Goal: Browse casually: Explore the website without a specific task or goal

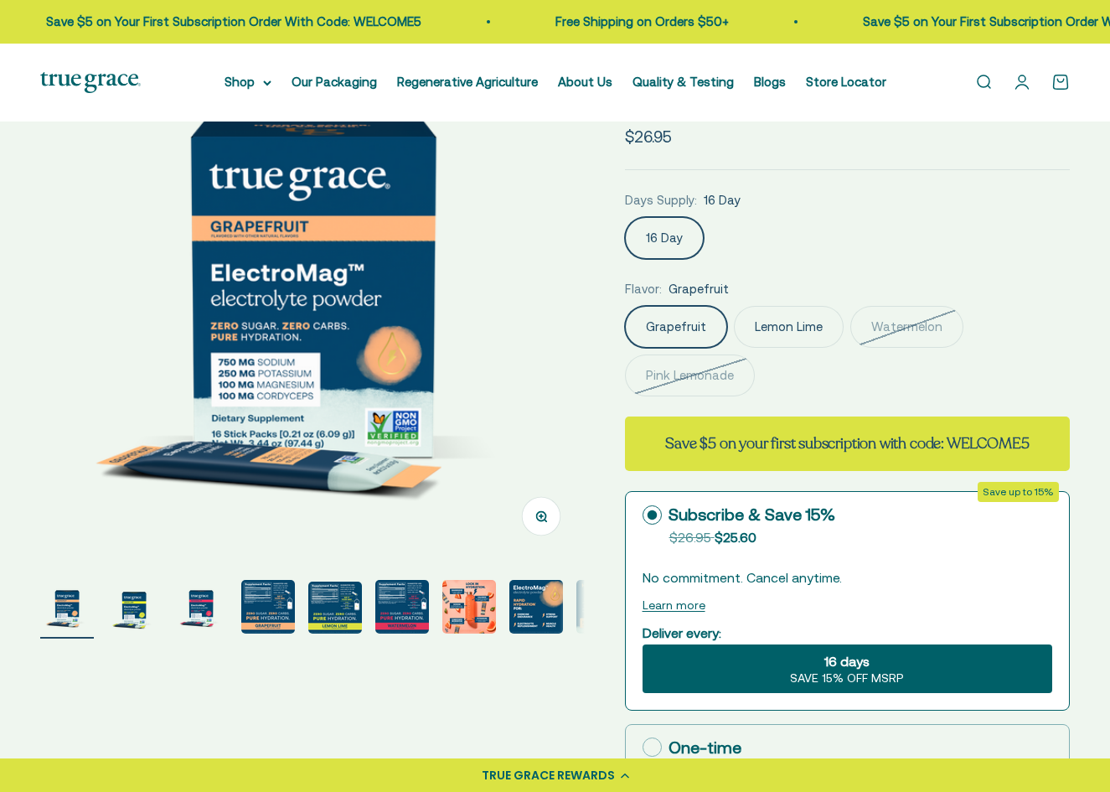
scroll to position [168, 0]
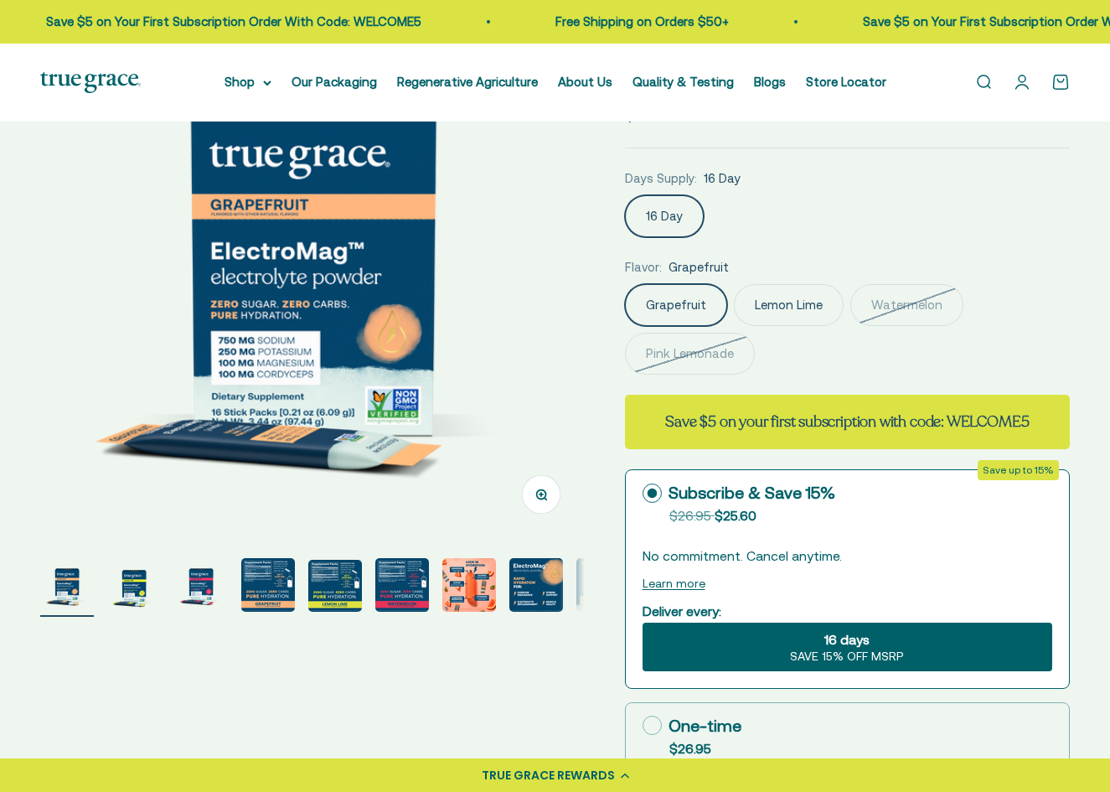
click at [259, 596] on img "Go to item 4" at bounding box center [268, 585] width 54 height 54
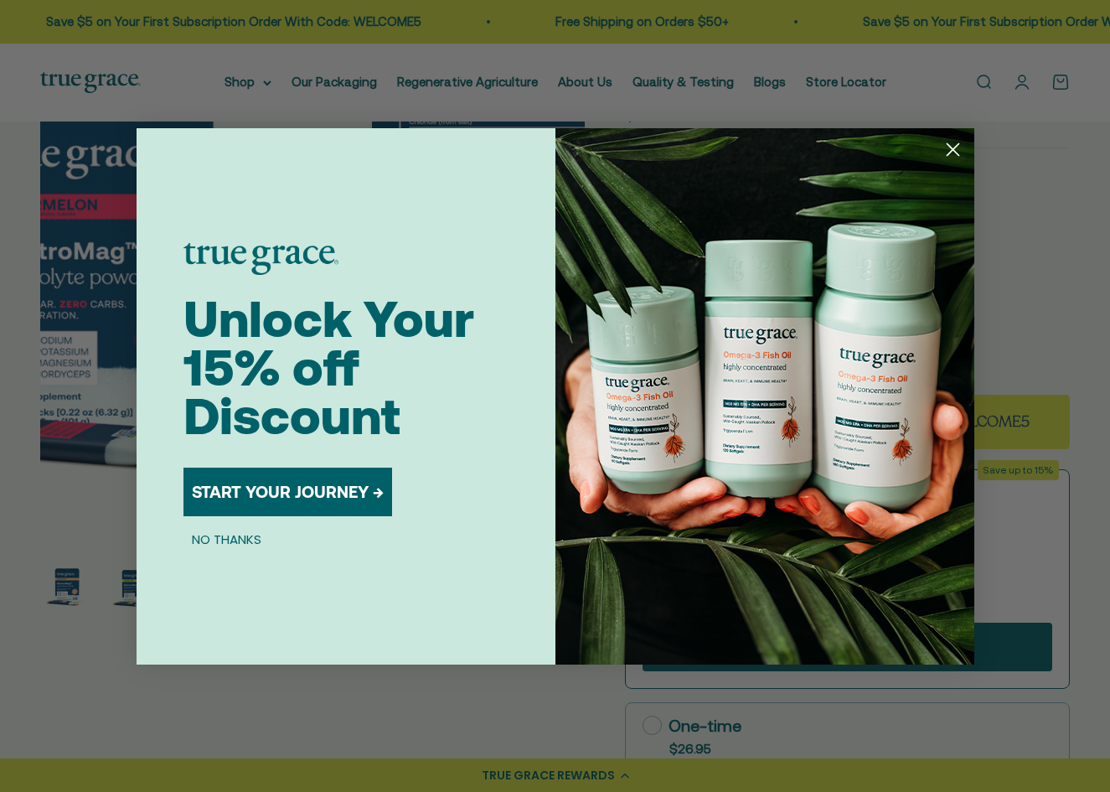
scroll to position [0, 1663]
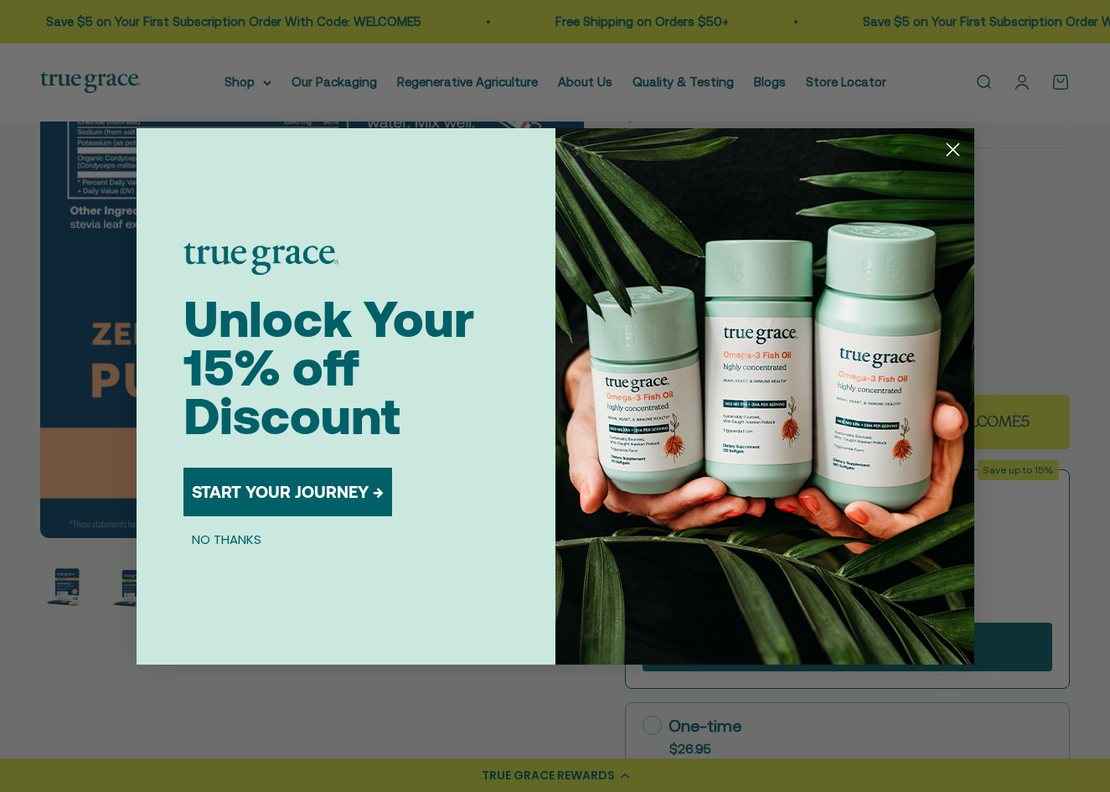
click at [955, 147] on icon "Close dialog" at bounding box center [953, 149] width 12 height 12
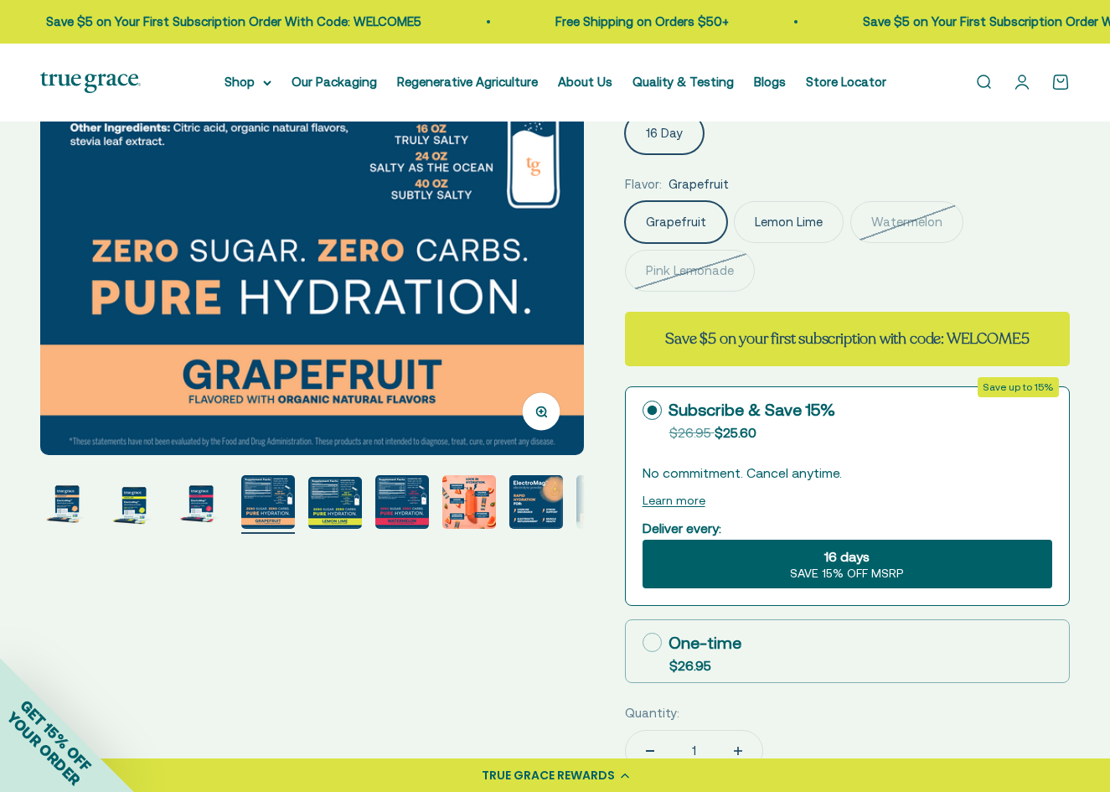
scroll to position [251, 0]
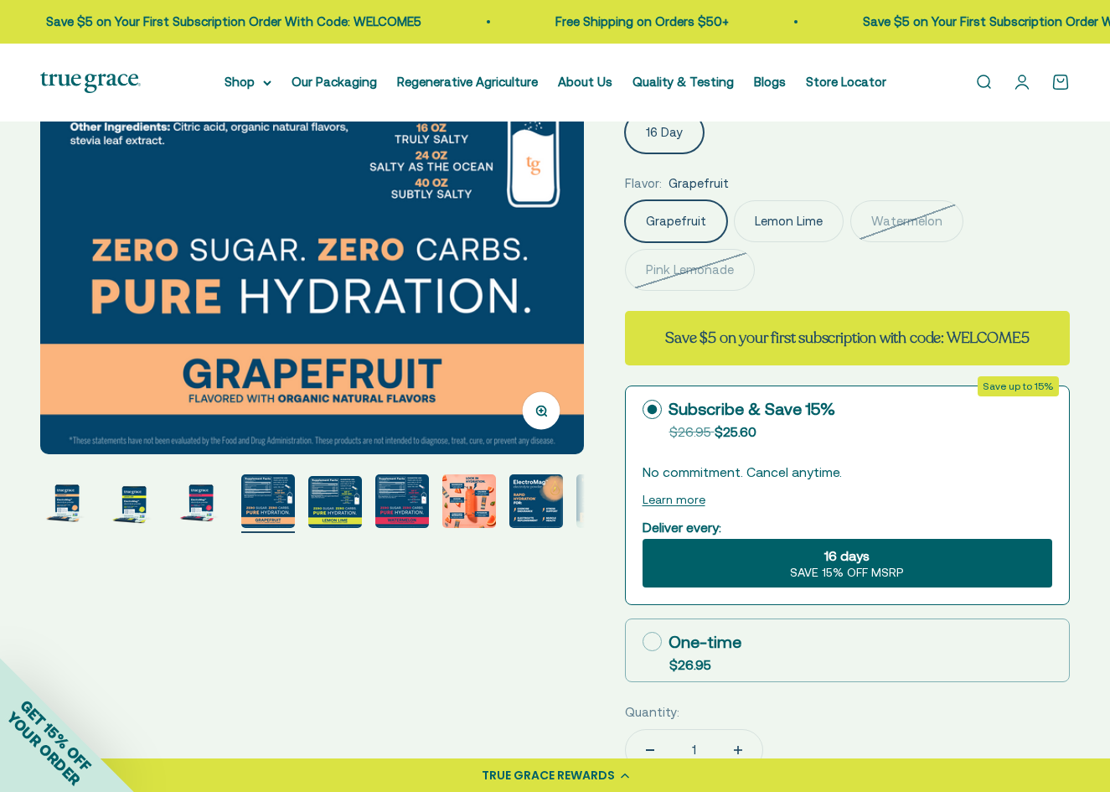
click at [329, 519] on img "Go to item 5" at bounding box center [335, 502] width 54 height 52
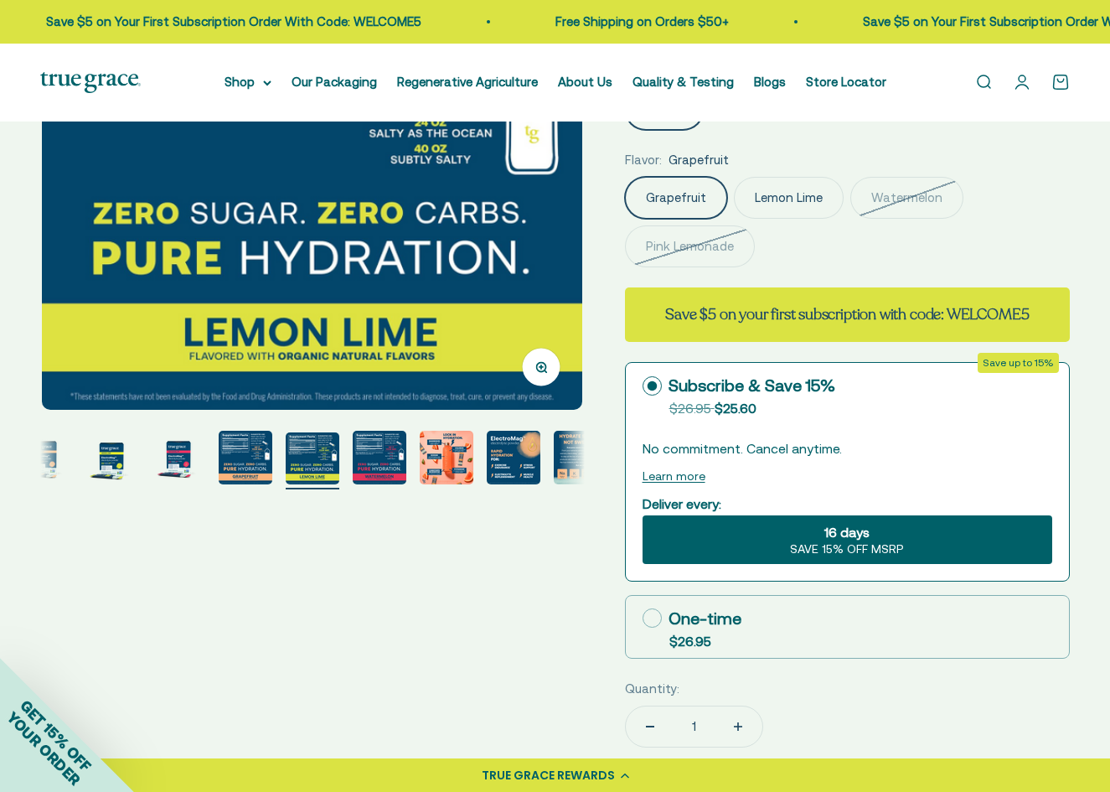
scroll to position [0, 0]
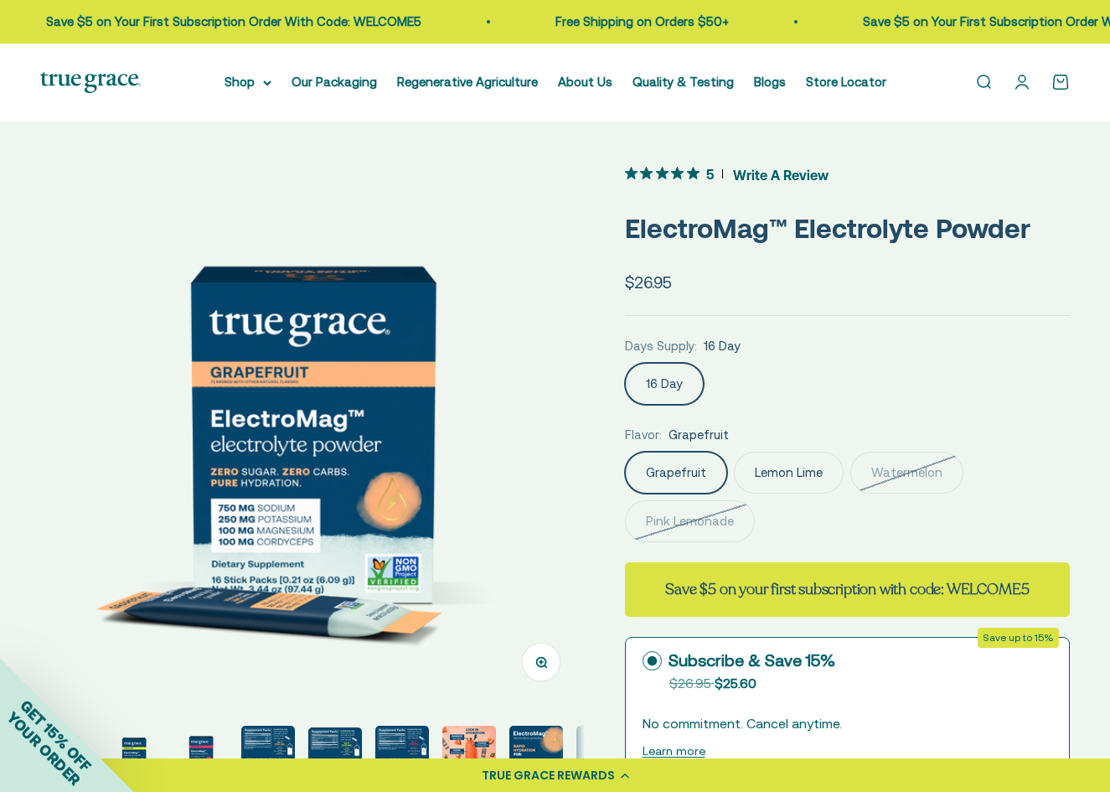
scroll to position [84, 0]
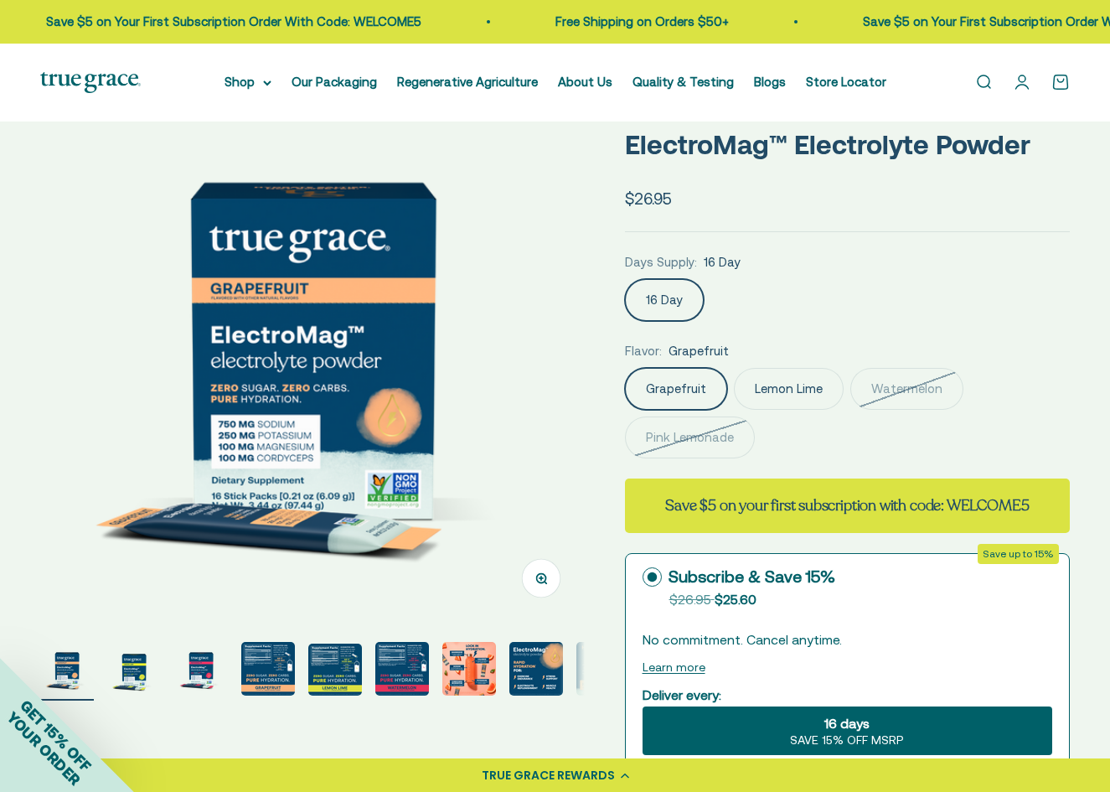
click at [332, 675] on img "Go to item 5" at bounding box center [335, 669] width 54 height 52
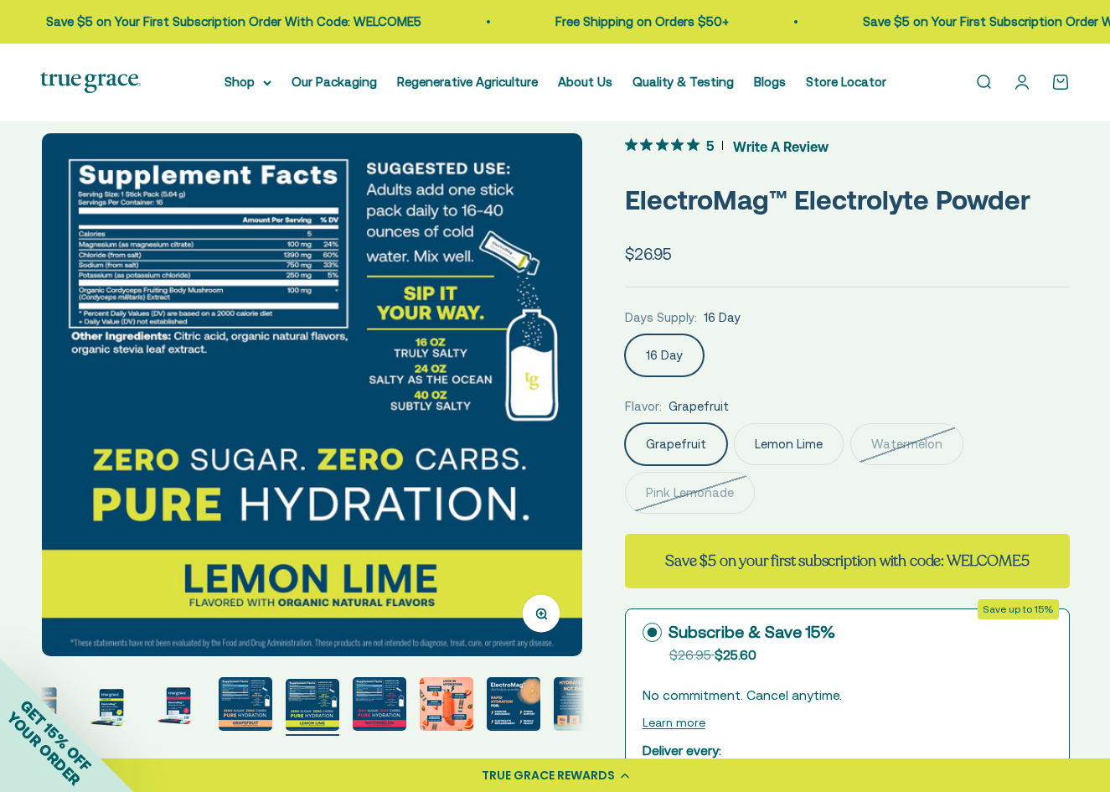
scroll to position [0, 0]
